Goal: Navigation & Orientation: Understand site structure

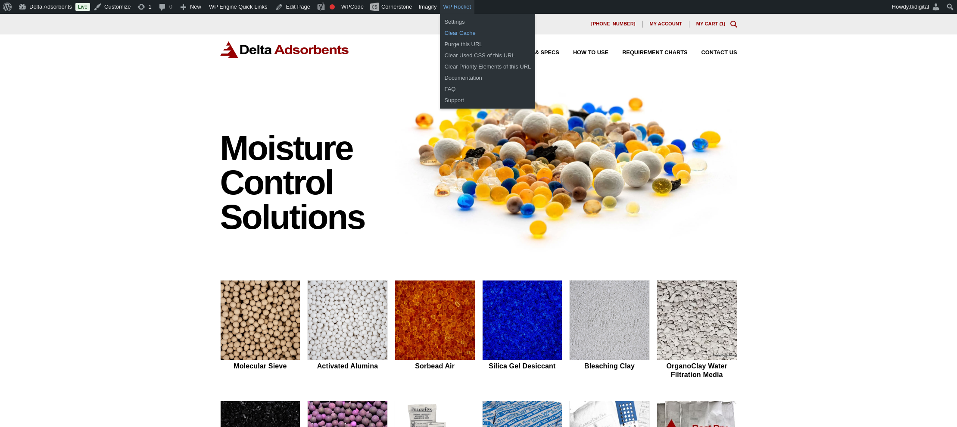
click at [476, 31] on link "Clear Cache" at bounding box center [487, 33] width 95 height 11
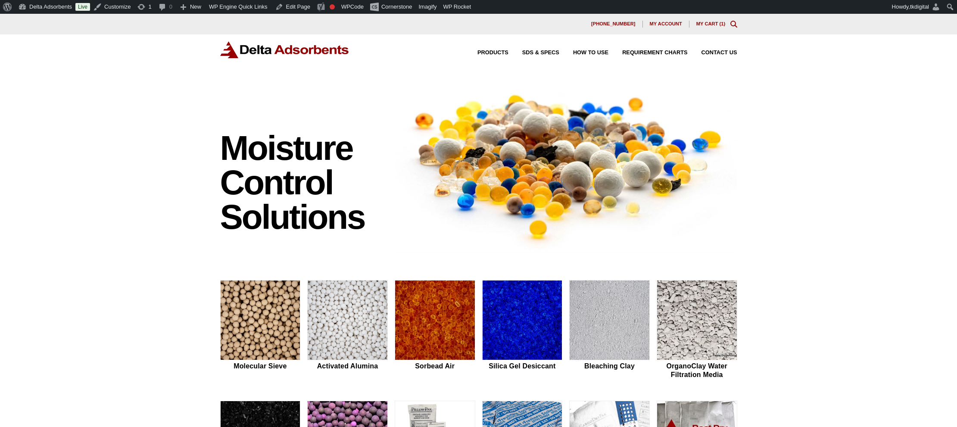
click at [110, 65] on div "Products SDS & SPECS How to Use Requirement Charts Contact Us" at bounding box center [478, 56] width 957 height 44
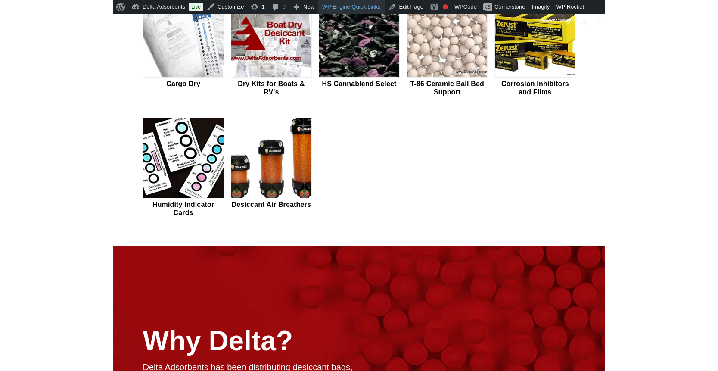
scroll to position [524, 0]
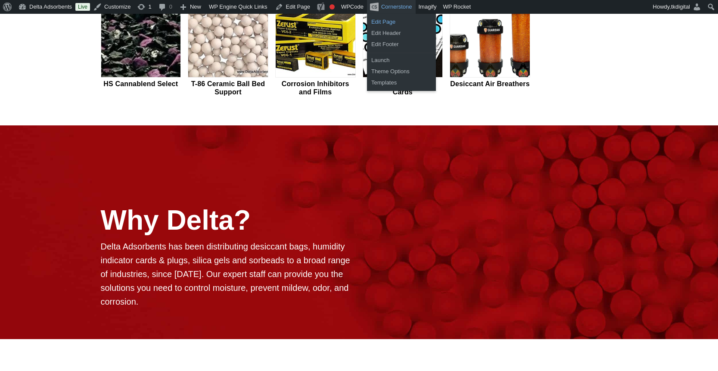
click at [398, 22] on link "Edit Page" at bounding box center [401, 21] width 69 height 11
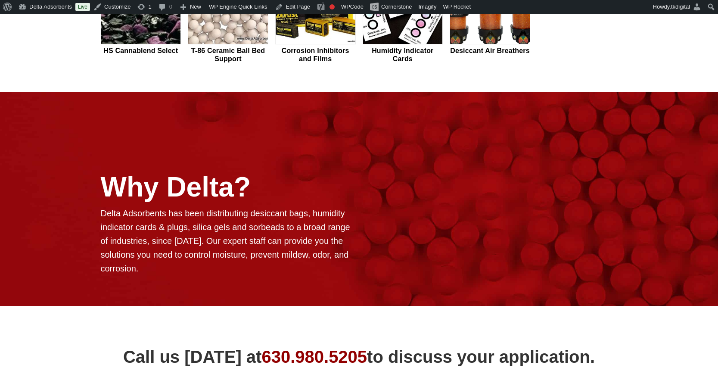
scroll to position [560, 0]
